Goal: Obtain resource: Obtain resource

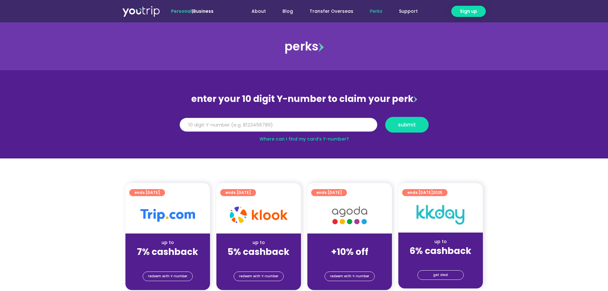
click at [286, 125] on input "Y Number" at bounding box center [279, 125] width 198 height 14
type input "8131386080"
click at [406, 119] on button "submit" at bounding box center [406, 125] width 43 height 16
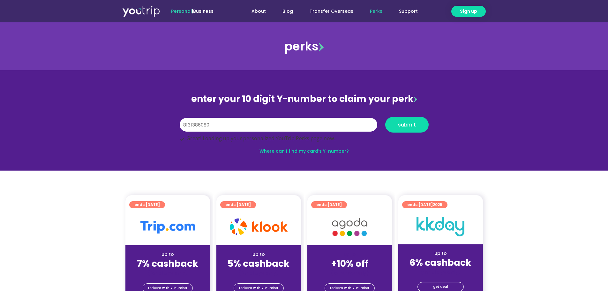
scroll to position [11, 0]
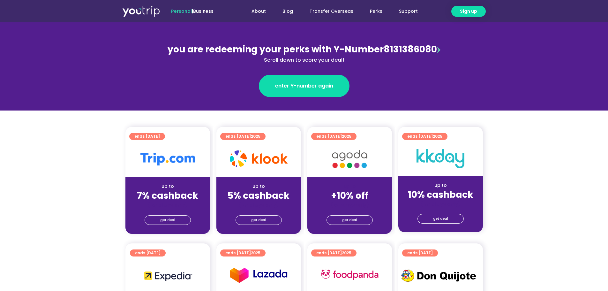
scroll to position [128, 0]
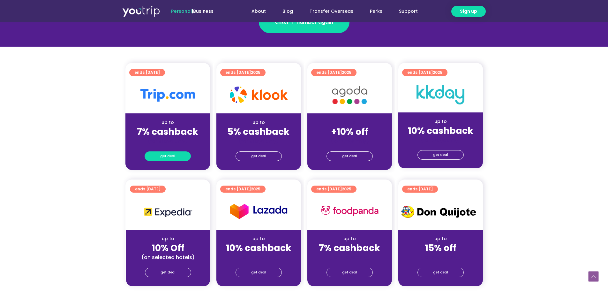
click at [173, 154] on span "get deal" at bounding box center [167, 156] width 15 height 9
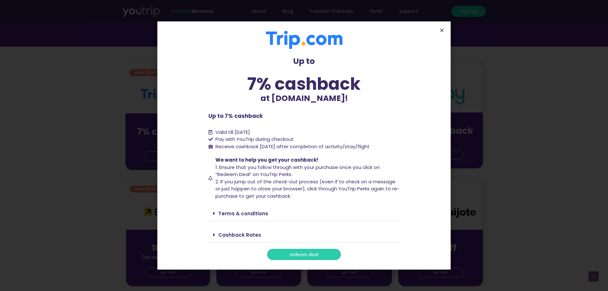
click at [298, 254] on span "redeem deal" at bounding box center [303, 254] width 29 height 5
